Goal: Information Seeking & Learning: Learn about a topic

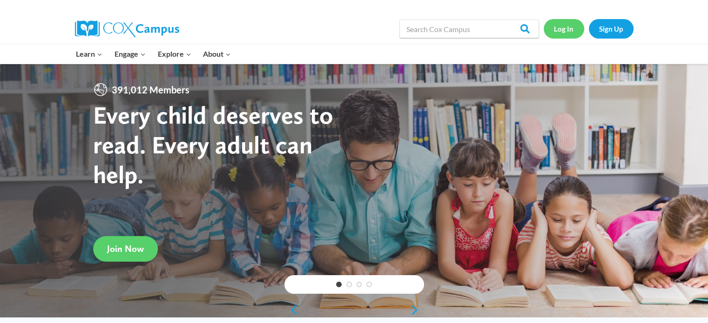
click at [557, 36] on link "Log In" at bounding box center [564, 28] width 40 height 19
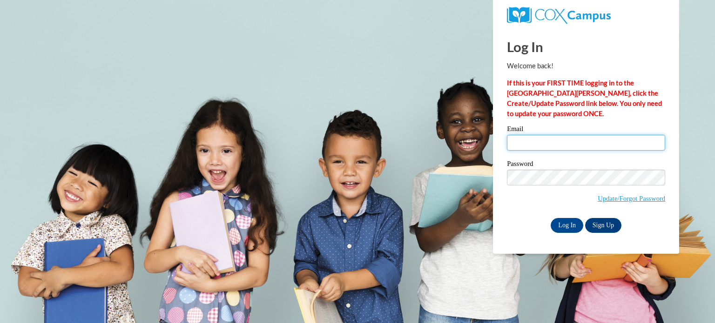
click at [567, 143] on input "Email" at bounding box center [586, 143] width 158 height 16
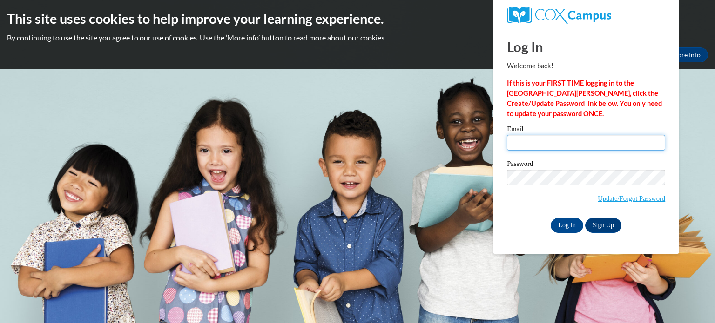
type input "amcgee@kusd.edu"
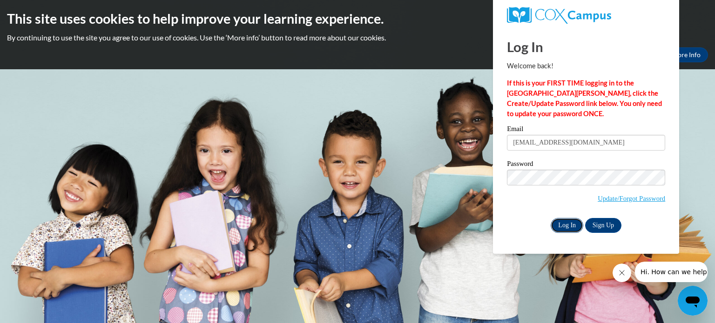
click at [570, 226] on input "Log In" at bounding box center [567, 225] width 33 height 15
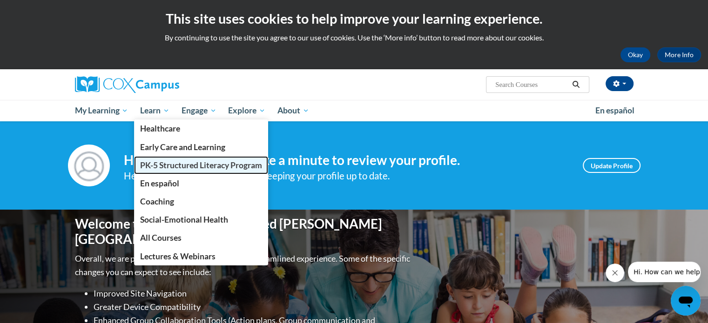
click at [153, 158] on link "PK-5 Structured Literacy Program" at bounding box center [201, 165] width 134 height 18
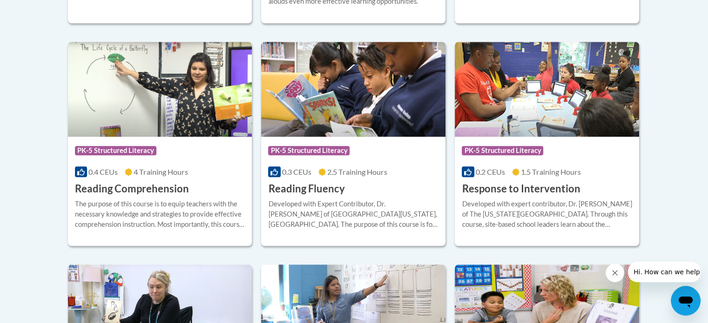
scroll to position [856, 0]
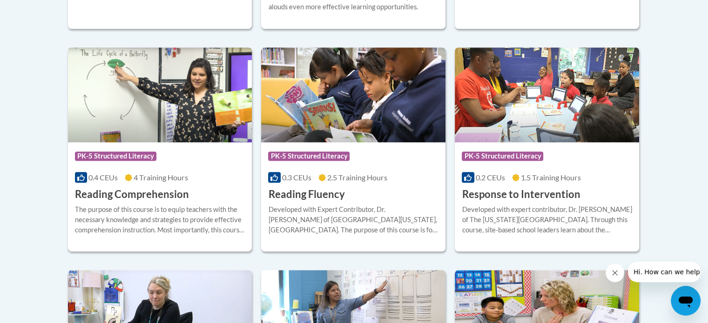
click at [190, 216] on div "The purpose of this course is to equip teachers with the necessary knowledge an…" at bounding box center [160, 220] width 170 height 31
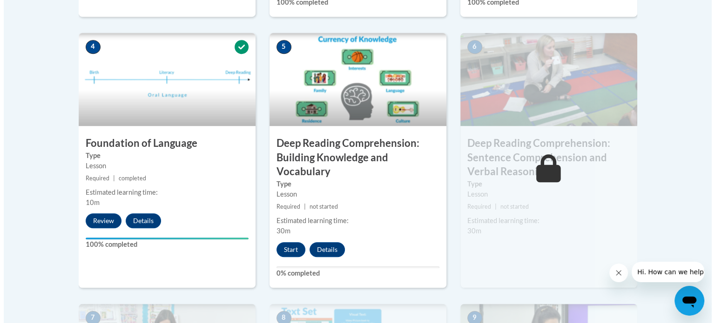
scroll to position [537, 0]
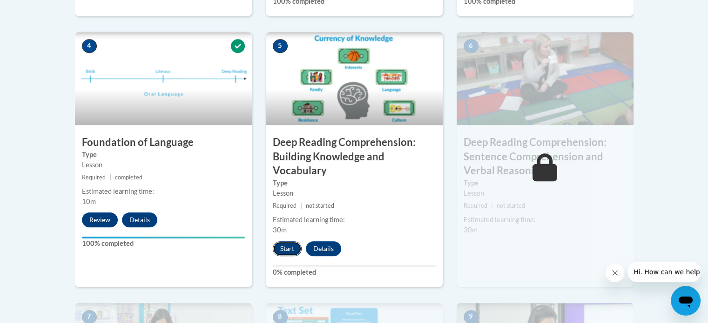
click at [285, 249] on button "Start" at bounding box center [287, 249] width 29 height 15
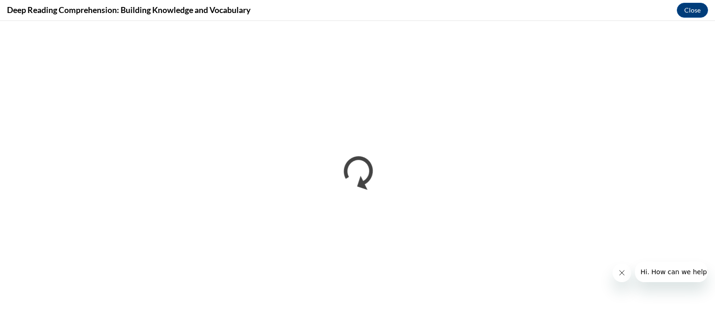
scroll to position [0, 0]
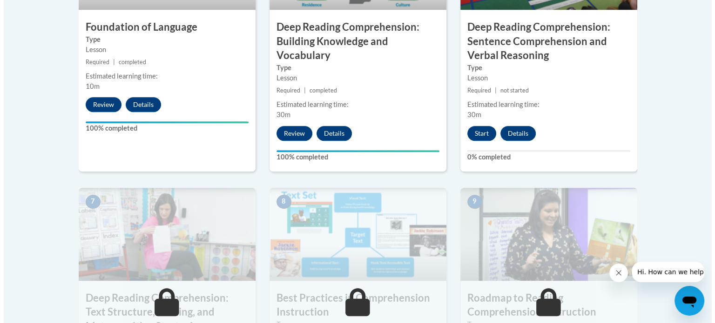
scroll to position [652, 0]
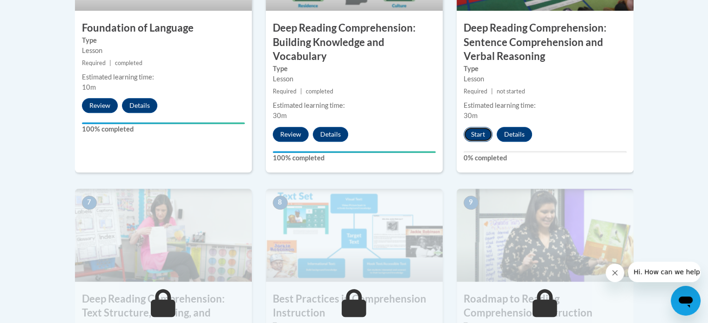
click at [480, 128] on button "Start" at bounding box center [478, 134] width 29 height 15
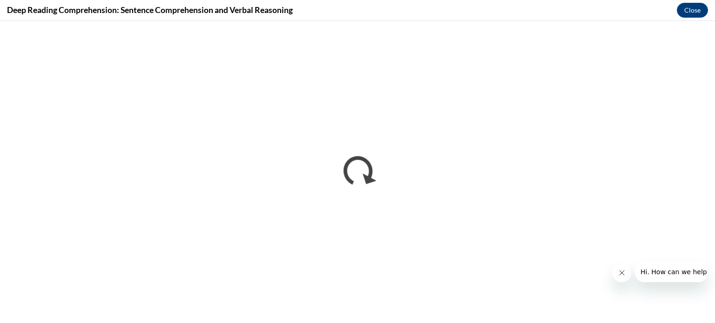
scroll to position [0, 0]
